Goal: Transaction & Acquisition: Purchase product/service

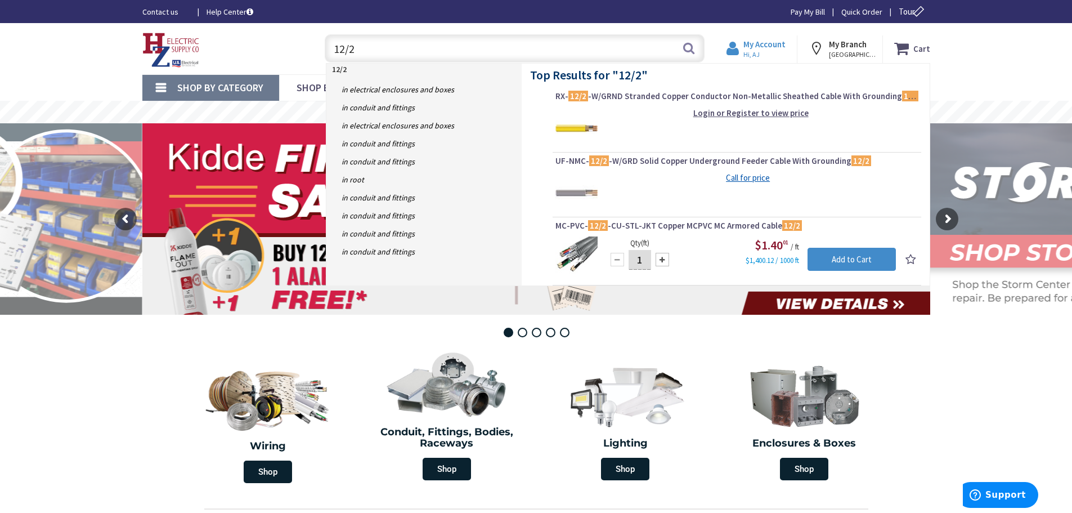
type input "12/2"
click at [762, 50] on span "Hi, AJ" at bounding box center [765, 54] width 42 height 9
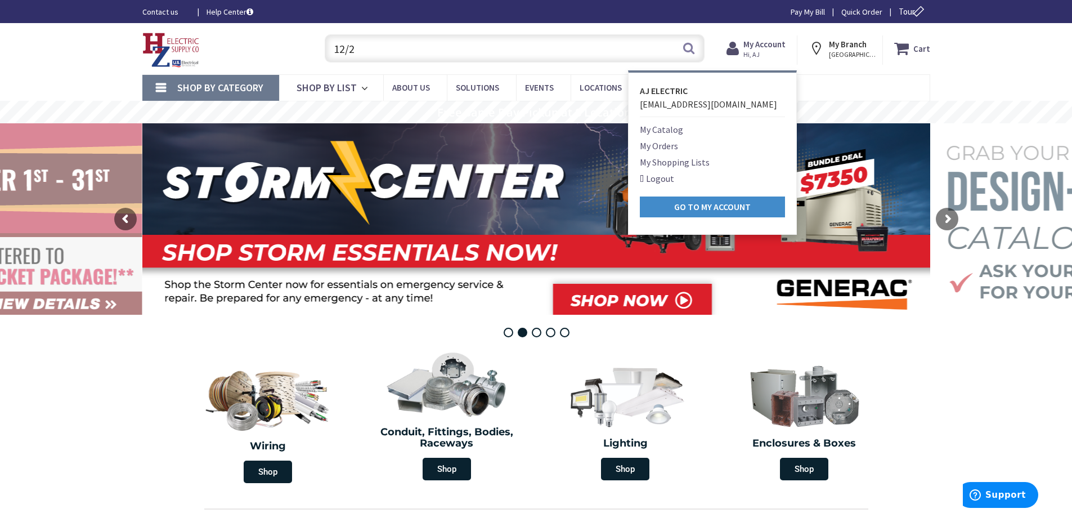
click at [709, 105] on span "[EMAIL_ADDRESS][DOMAIN_NAME]" at bounding box center [708, 104] width 137 height 11
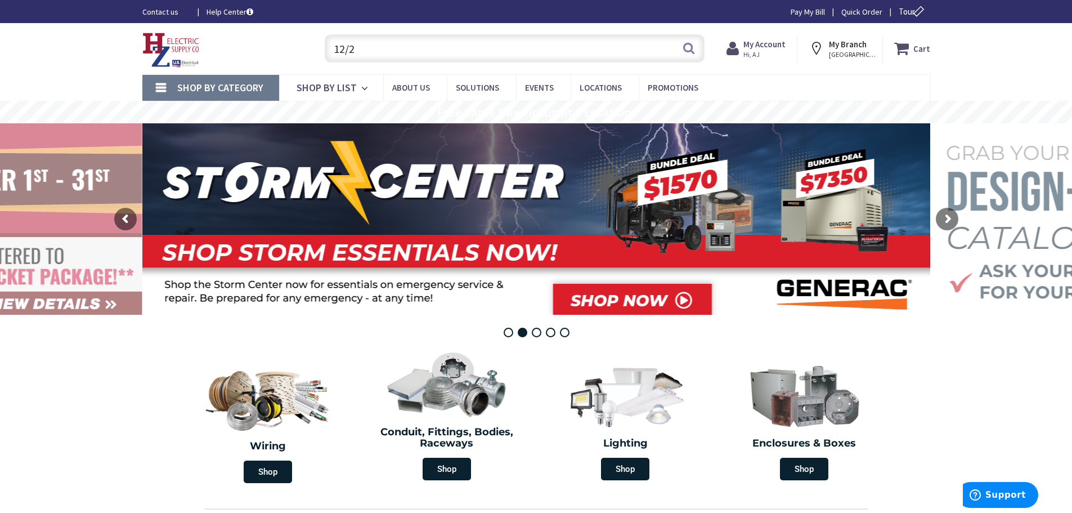
click at [386, 52] on input "12/2" at bounding box center [515, 48] width 380 height 28
click at [690, 47] on button "Search" at bounding box center [689, 47] width 15 height 25
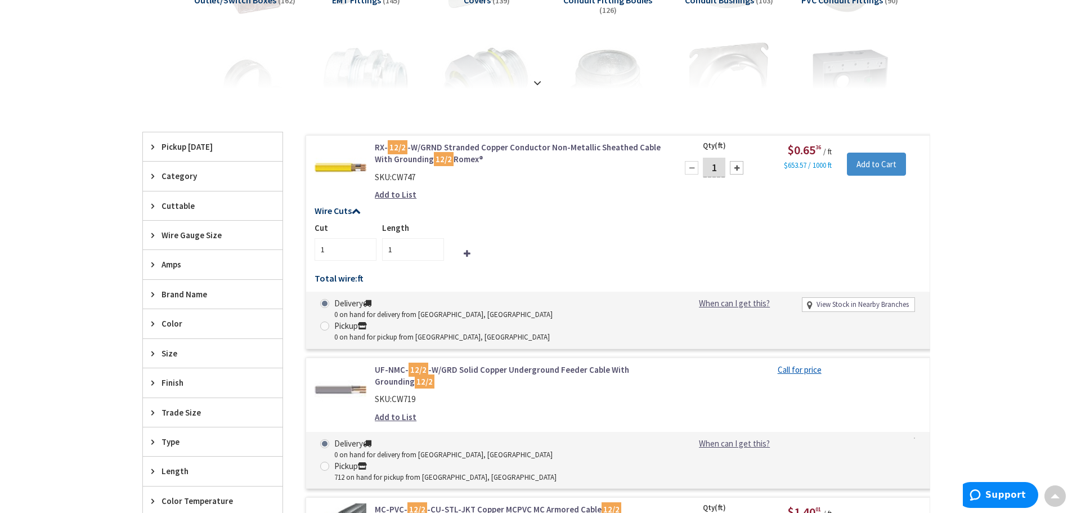
scroll to position [225, 0]
